Goal: Transaction & Acquisition: Download file/media

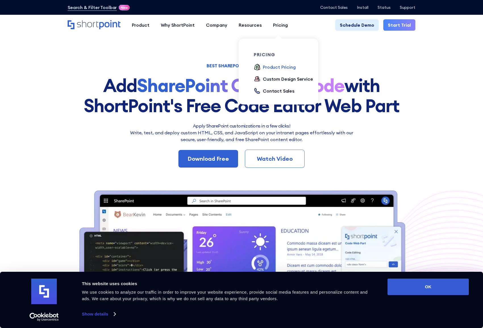
click at [276, 67] on div "Product Pricing" at bounding box center [279, 67] width 33 height 7
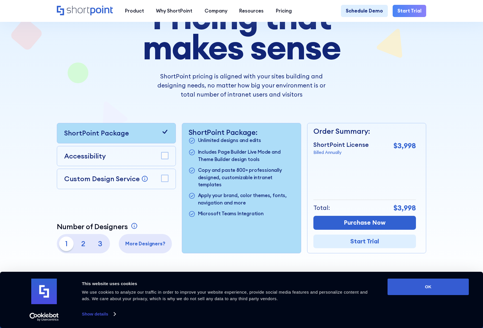
scroll to position [71, 0]
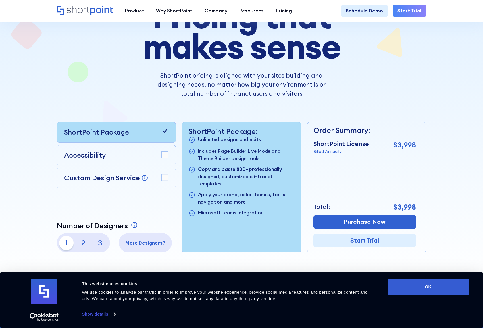
click at [167, 132] on icon at bounding box center [164, 130] width 7 height 7
click at [88, 240] on p "2" at bounding box center [83, 243] width 15 height 15
click at [102, 242] on p "3" at bounding box center [100, 243] width 15 height 15
click at [65, 243] on p "1" at bounding box center [66, 243] width 15 height 15
drag, startPoint x: 402, startPoint y: 208, endPoint x: 416, endPoint y: 208, distance: 13.9
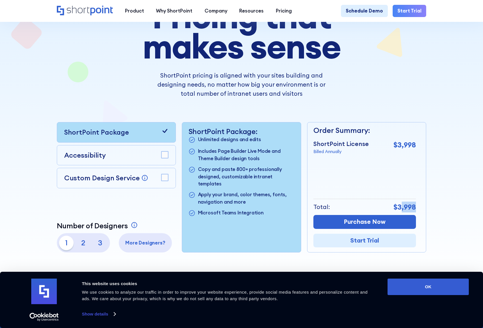
click at [416, 208] on div "Order Summary: ShortPoint License Billed Annually $3,998 + Custom Design Servic…" at bounding box center [366, 187] width 119 height 131
click at [382, 199] on div "Total: $3,998" at bounding box center [365, 207] width 103 height 16
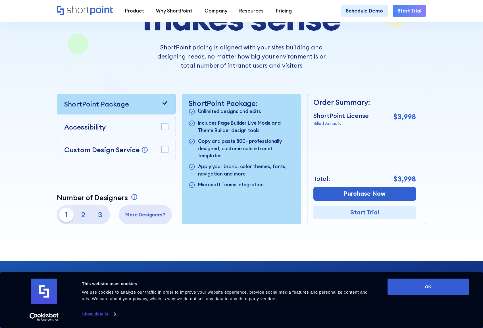
scroll to position [101, 0]
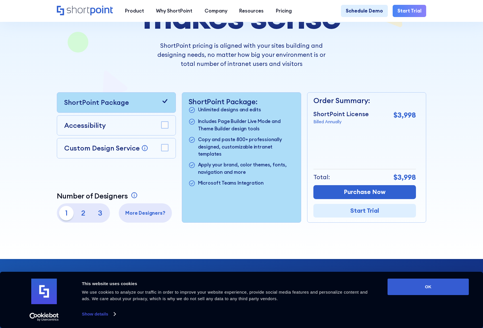
click at [167, 127] on rect at bounding box center [165, 125] width 7 height 7
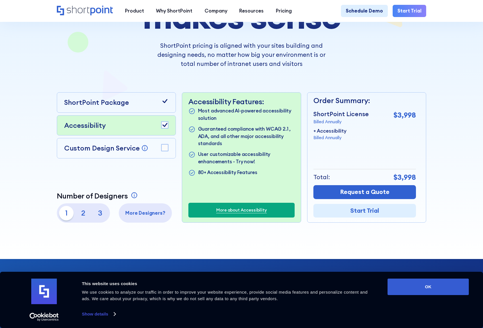
click at [166, 127] on rect at bounding box center [165, 125] width 7 height 7
click at [166, 122] on rect at bounding box center [165, 125] width 7 height 7
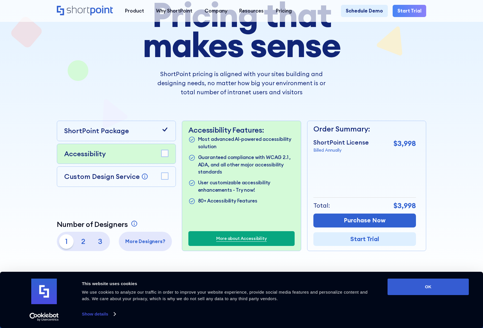
scroll to position [0, 0]
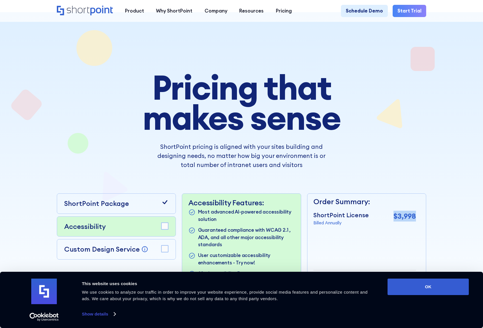
drag, startPoint x: 393, startPoint y: 216, endPoint x: 414, endPoint y: 218, distance: 21.7
click at [414, 218] on div "ShortPoint License Billed Annually $3,998" at bounding box center [365, 218] width 103 height 15
copy p "$3,998"
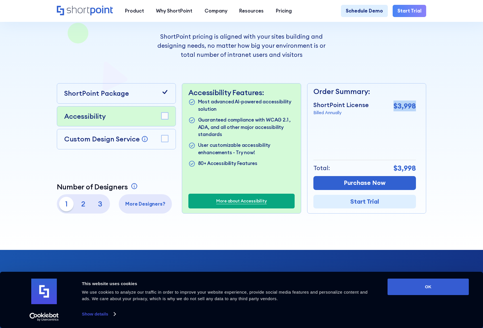
scroll to position [124, 0]
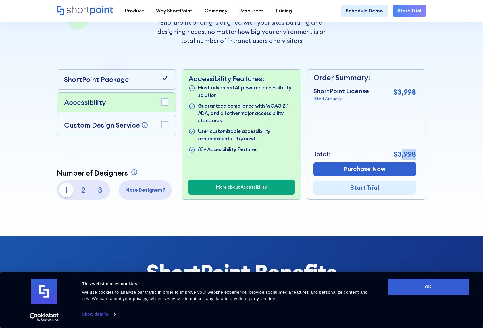
drag, startPoint x: 403, startPoint y: 154, endPoint x: 416, endPoint y: 154, distance: 13.4
click at [416, 154] on p "$3,998" at bounding box center [405, 154] width 22 height 11
click at [419, 154] on div "Order Summary: ShortPoint License Billed Annually $3,998 + Accessibility Billed…" at bounding box center [366, 134] width 119 height 131
drag, startPoint x: 416, startPoint y: 154, endPoint x: 396, endPoint y: 155, distance: 19.4
click at [396, 155] on p "$3,998" at bounding box center [405, 154] width 22 height 11
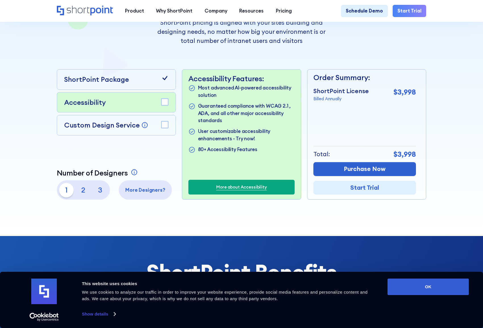
click at [414, 67] on div "Pricing that makes sense ShortPoint pricing is aligned with your sites building…" at bounding box center [242, 74] width 370 height 252
click at [99, 156] on div "ShortPoint Package Accessibility Custom Design Service Bring your dream design …" at bounding box center [116, 134] width 119 height 131
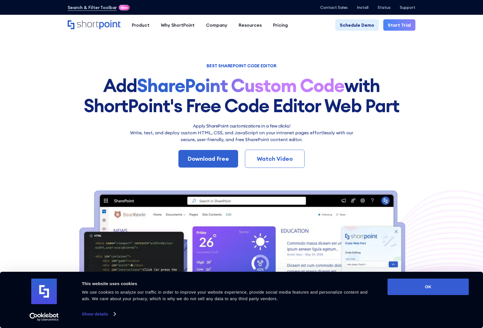
click at [226, 129] on h2 "Apply SharePoint customizations in a few clicks!" at bounding box center [242, 126] width 230 height 7
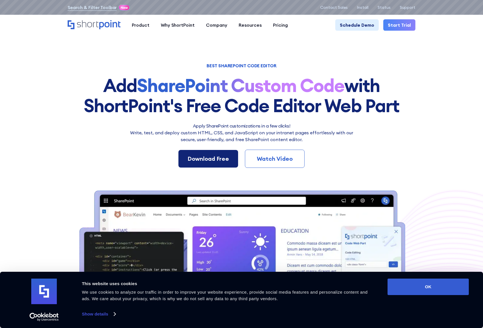
click at [210, 160] on div "Download Free" at bounding box center [209, 159] width 42 height 9
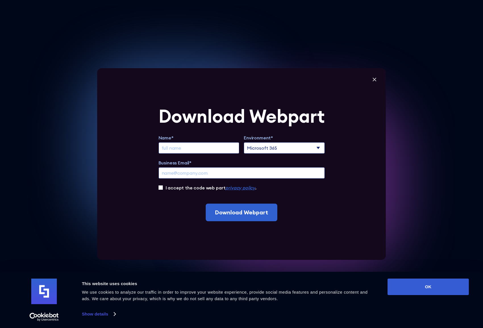
click at [209, 149] on input "Extend Trial" at bounding box center [199, 147] width 81 height 11
type input "Jerome Oskam"
type input "jerome.oskam@match-lab.nl"
click at [198, 191] on label "I accept the code web part privacy policy ." at bounding box center [211, 188] width 91 height 7
click at [163, 190] on input "I accept the code web part privacy policy ." at bounding box center [161, 188] width 4 height 4
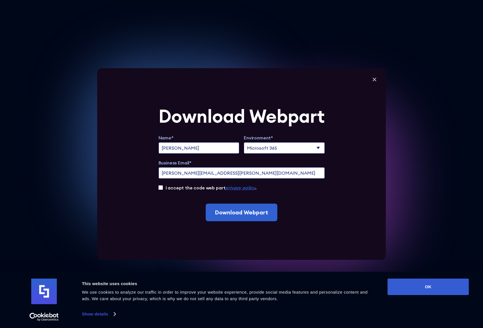
checkbox input "true"
click at [250, 213] on input "Download Webpart" at bounding box center [242, 213] width 72 height 18
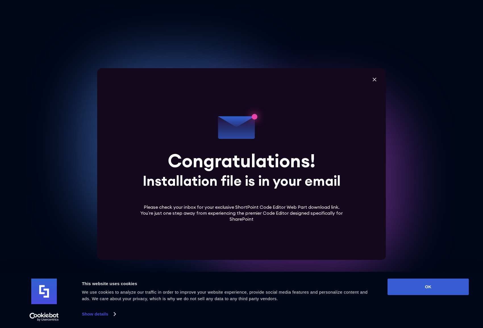
scroll to position [46, 0]
click at [437, 290] on button "OK" at bounding box center [428, 287] width 81 height 16
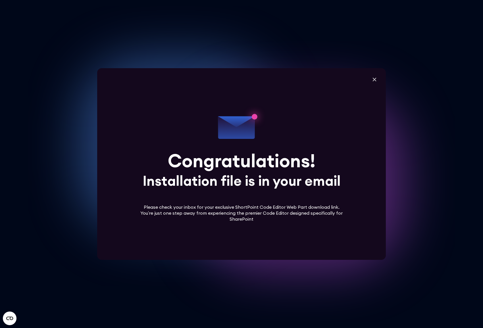
scroll to position [0, 0]
